Goal: Find specific page/section: Find specific page/section

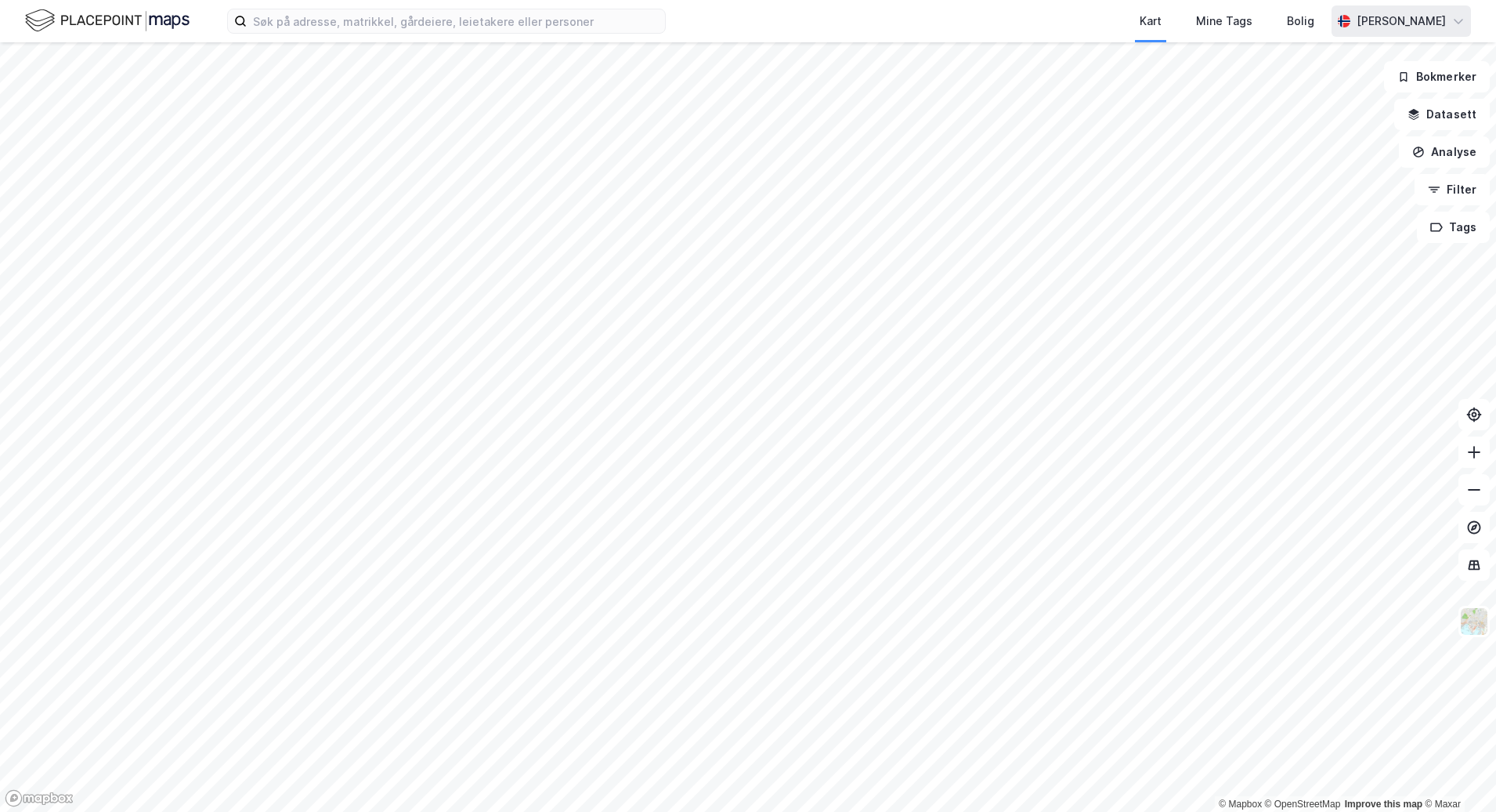
click at [1465, 24] on div "[PERSON_NAME]" at bounding box center [1401, 21] width 139 height 31
click at [1463, 18] on icon at bounding box center [1459, 21] width 13 height 13
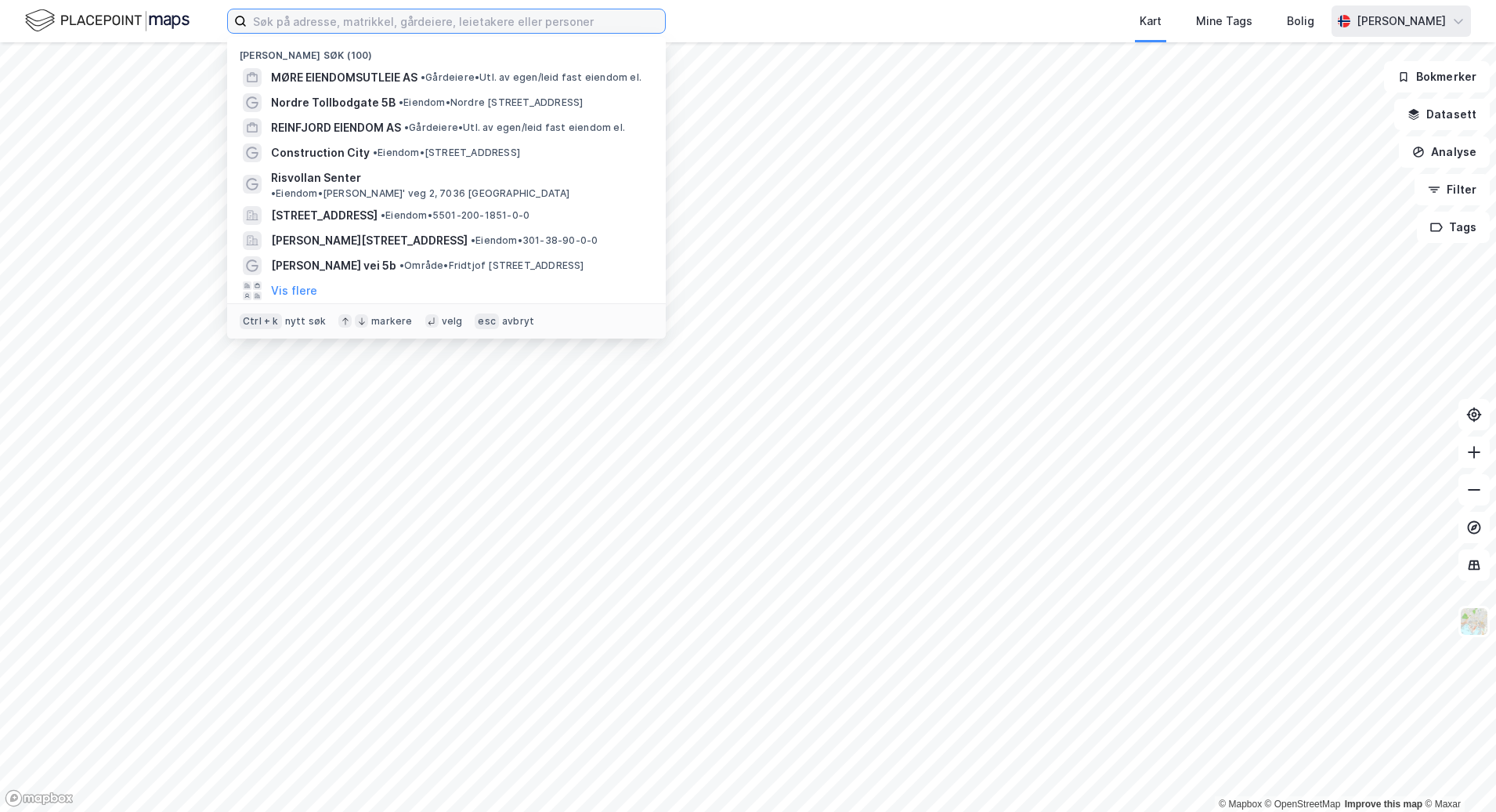
click at [396, 29] on input at bounding box center [456, 21] width 418 height 24
click at [1455, 16] on icon at bounding box center [1459, 21] width 13 height 13
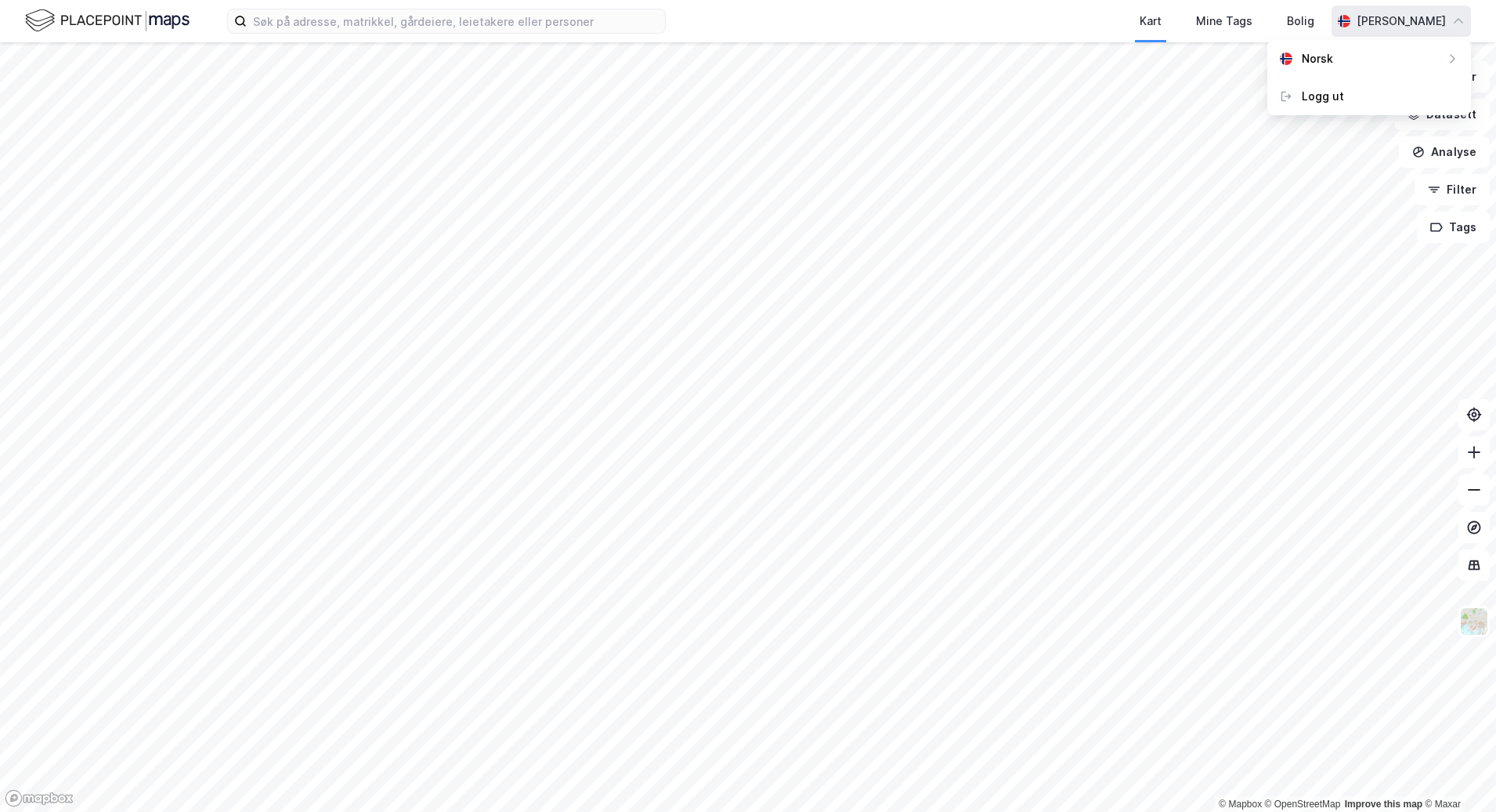
click at [1453, 8] on div "[PERSON_NAME]" at bounding box center [1401, 21] width 139 height 31
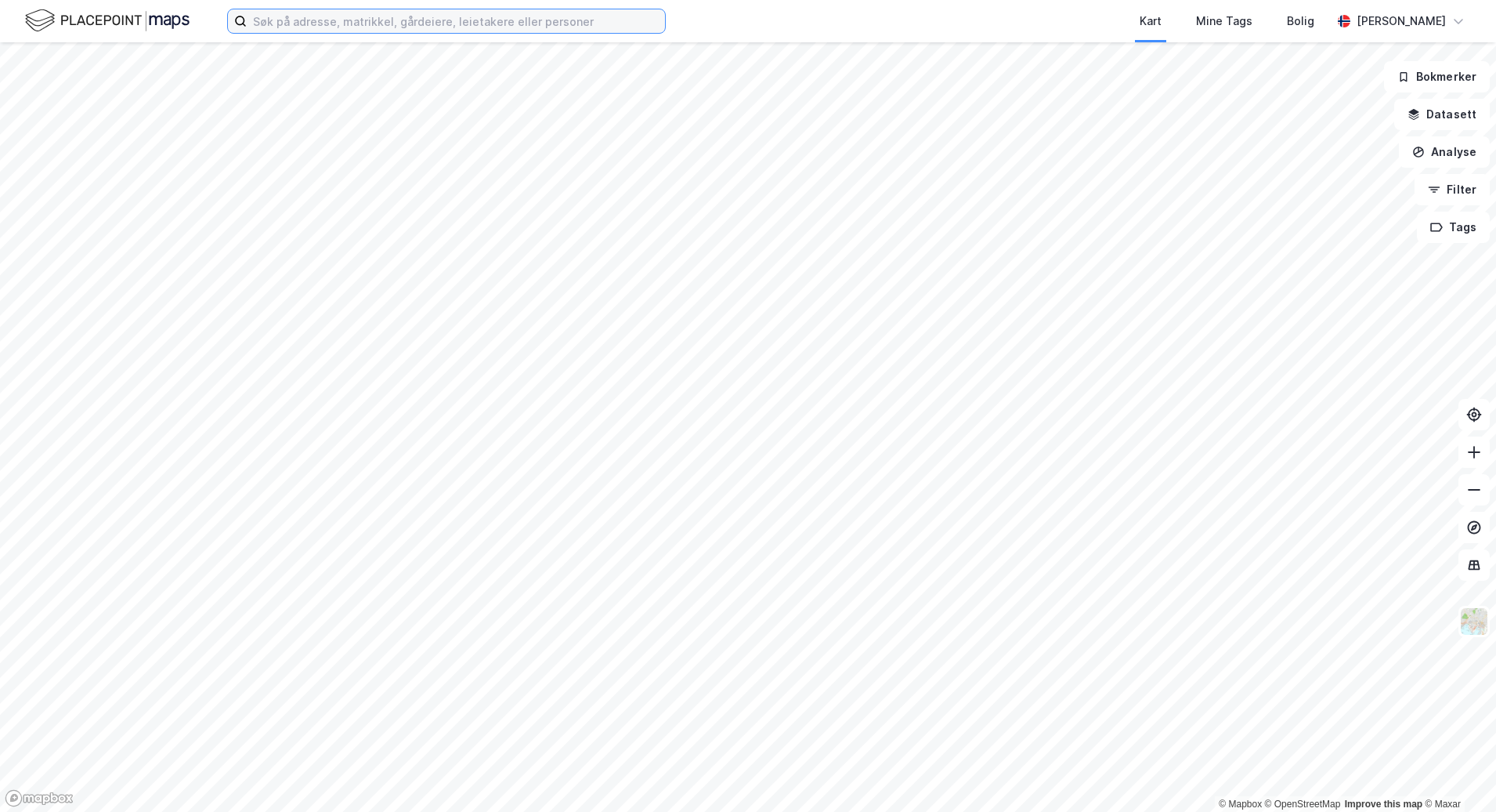
click at [506, 19] on input at bounding box center [456, 21] width 418 height 24
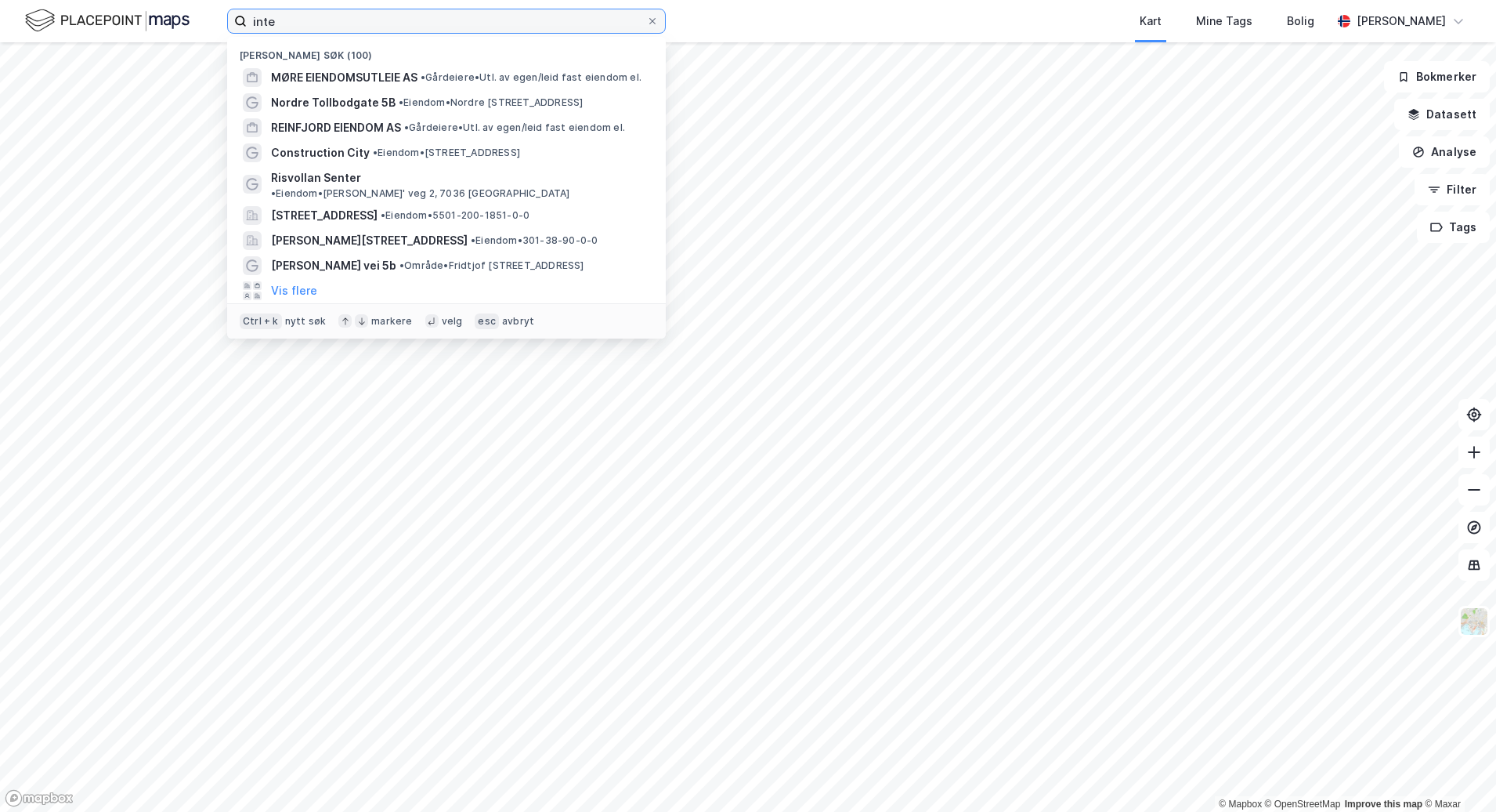
type input "inter"
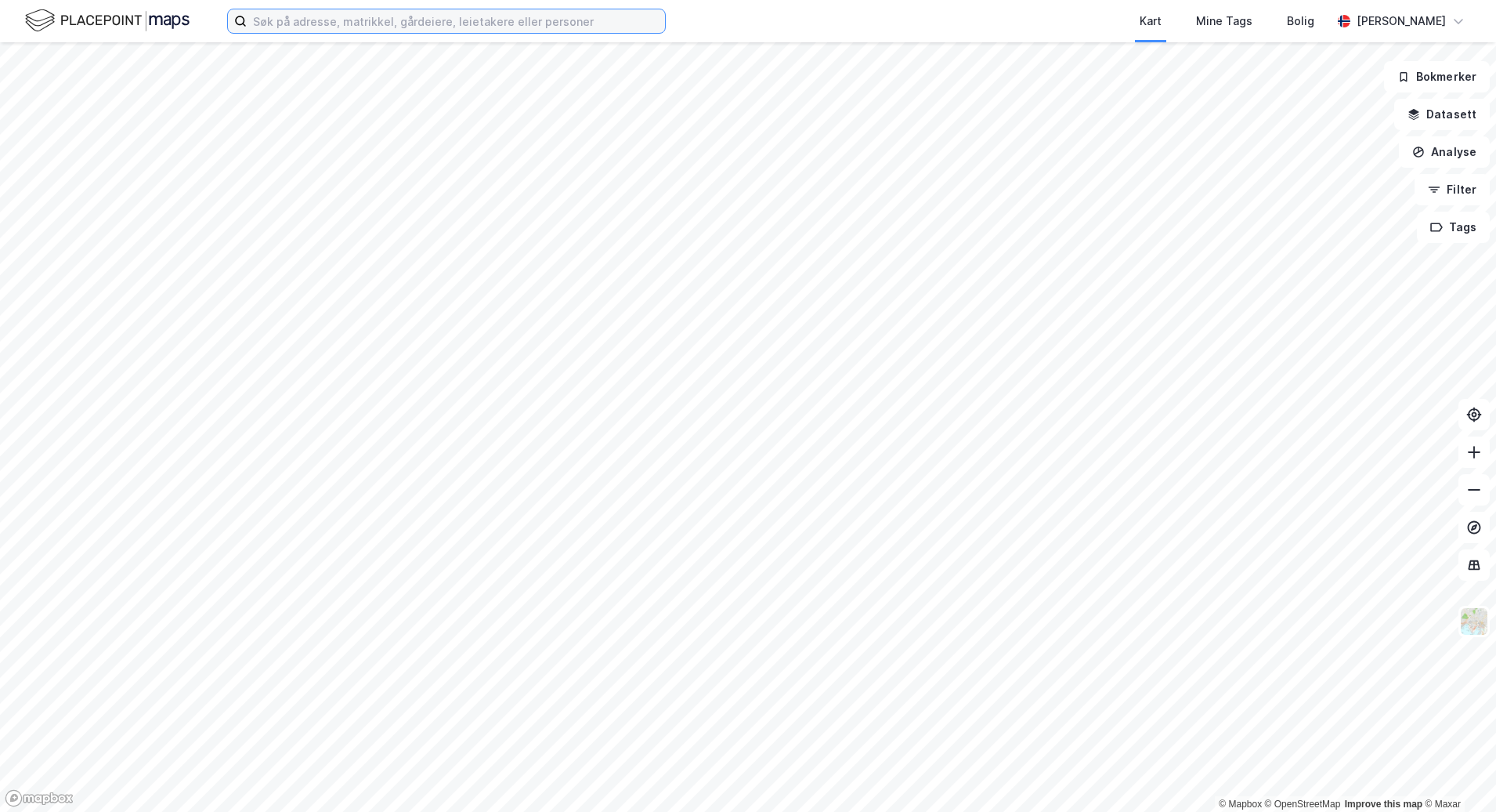
click at [485, 21] on input at bounding box center [456, 21] width 418 height 24
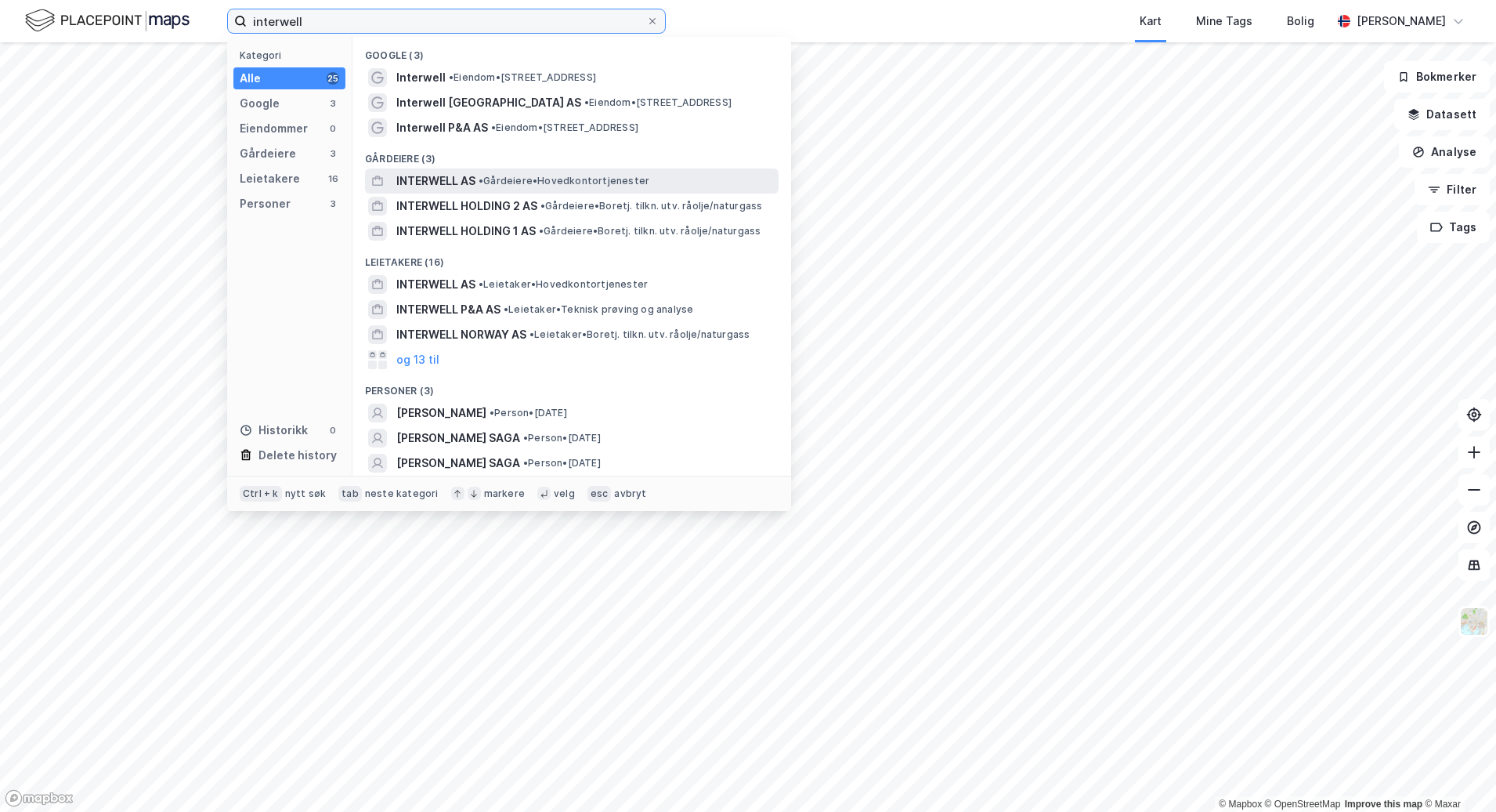
type input "interwell"
click at [507, 187] on div "INTERWELL AS • Gårdeiere • Hovedkontortjenester" at bounding box center [586, 180] width 379 height 18
